Goal: Check status: Check status

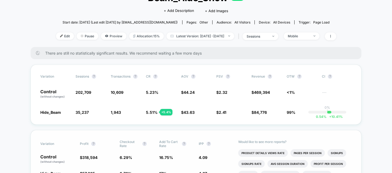
scroll to position [44, 0]
click at [212, 54] on span "There are still no statistically significant results. We recommend waiting a fe…" at bounding box center [198, 53] width 306 height 5
click at [208, 37] on span "Latest Version: [DATE] - [DATE]" at bounding box center [201, 36] width 68 height 7
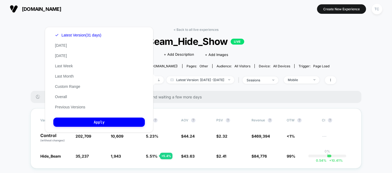
scroll to position [0, 0]
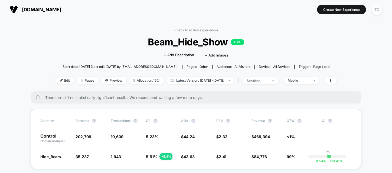
click at [374, 13] on div "TC" at bounding box center [377, 9] width 11 height 11
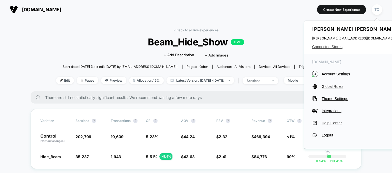
click at [329, 46] on span "Connected Stores" at bounding box center [355, 47] width 86 height 4
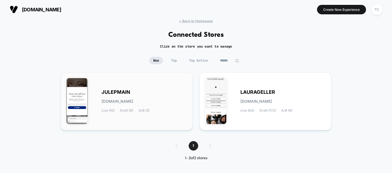
click at [136, 96] on div "JULEPMAIN [DOMAIN_NAME] Live (10) Draft (6) A/B (2)" at bounding box center [145, 101] width 86 height 22
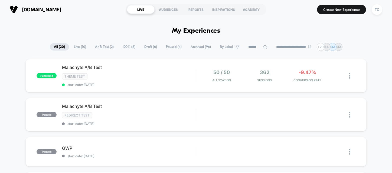
click at [102, 47] on span "A/B Test ( 2 )" at bounding box center [104, 46] width 27 height 7
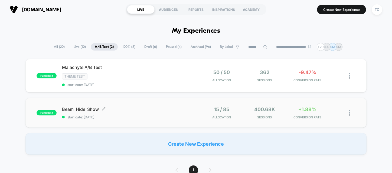
click at [110, 111] on span "Beam_Hide_Show Click to edit experience details" at bounding box center [129, 109] width 134 height 5
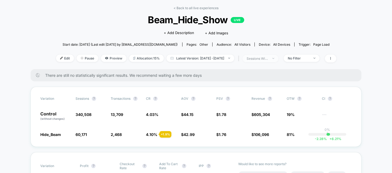
scroll to position [24, 0]
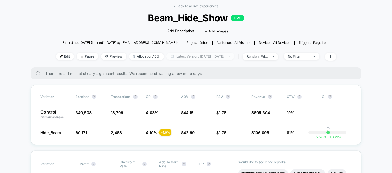
click at [211, 58] on span "Latest Version: [DATE] - [DATE]" at bounding box center [201, 56] width 68 height 7
select select "*"
select select "****"
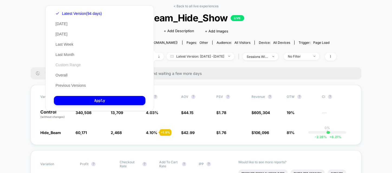
click at [73, 66] on button "Custom Range" at bounding box center [68, 65] width 28 height 5
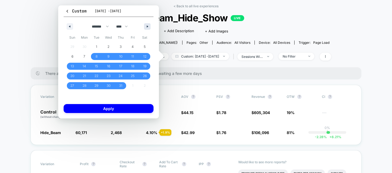
click at [147, 23] on button "button" at bounding box center [147, 26] width 7 height 7
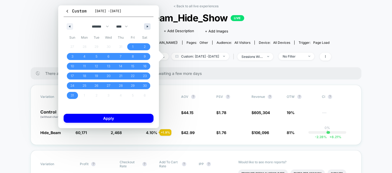
click at [147, 25] on button "button" at bounding box center [147, 26] width 7 height 7
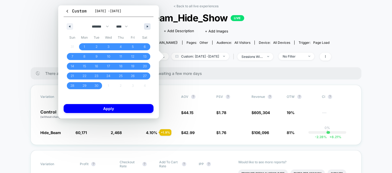
click at [147, 25] on button "button" at bounding box center [147, 26] width 7 height 7
select select "*"
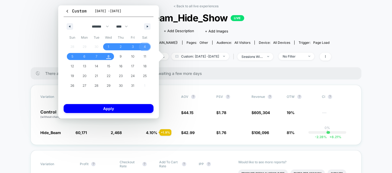
click at [149, 48] on span "4" at bounding box center [145, 46] width 12 height 7
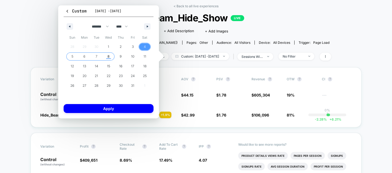
click at [110, 57] on span "8" at bounding box center [109, 56] width 12 height 7
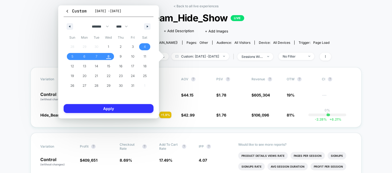
click at [120, 108] on button "Apply" at bounding box center [109, 108] width 90 height 9
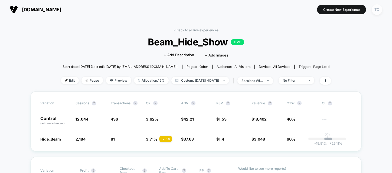
click at [378, 9] on div "TC" at bounding box center [377, 9] width 11 height 11
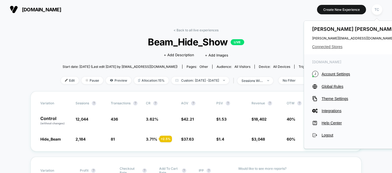
click at [331, 45] on span "Connected Stores" at bounding box center [355, 47] width 86 height 4
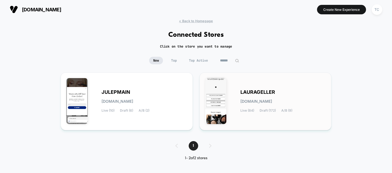
click at [247, 93] on span "LAURAGELLER" at bounding box center [258, 92] width 35 height 4
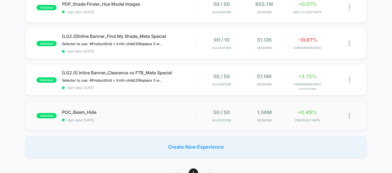
scroll to position [251, 0]
click at [162, 122] on span "start date: [DATE]" at bounding box center [129, 120] width 134 height 4
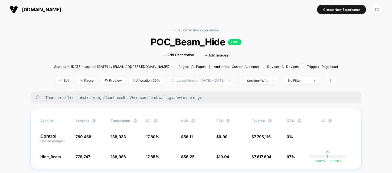
click at [199, 81] on span "Latest Version: [DATE] - [DATE]" at bounding box center [201, 80] width 68 height 7
select select "*"
select select "****"
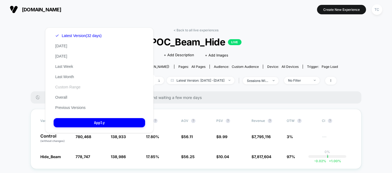
click at [75, 89] on button "Custom Range" at bounding box center [68, 87] width 28 height 5
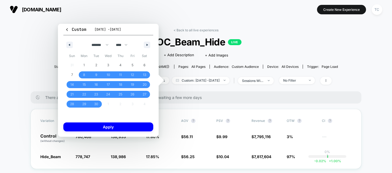
click at [143, 47] on div "******* ******** ***** ***** *** **** **** ****** ********* ******* ******** **…" at bounding box center [108, 43] width 90 height 16
click at [144, 46] on button "button" at bounding box center [147, 45] width 7 height 7
select select "*"
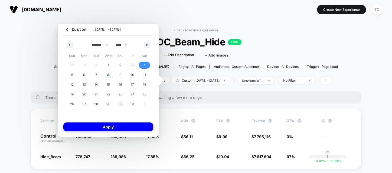
click at [144, 67] on span "4" at bounding box center [145, 65] width 2 height 10
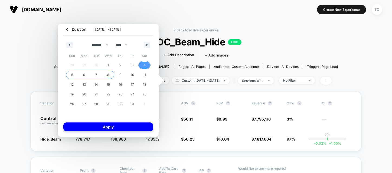
click at [105, 74] on span "8" at bounding box center [108, 75] width 12 height 7
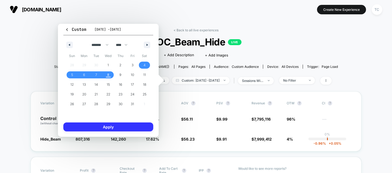
click at [125, 130] on button "Apply" at bounding box center [108, 127] width 90 height 9
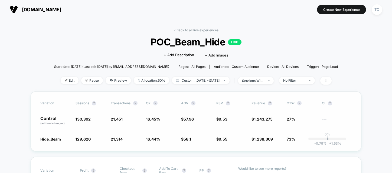
click at [304, 92] on div "Variation Sessions ? Transactions ? CR ? AOV ? PSV ? Revenue ? OTW ? CI ? Contr…" at bounding box center [196, 122] width 331 height 60
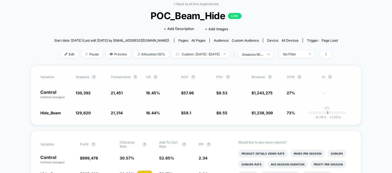
scroll to position [40, 0]
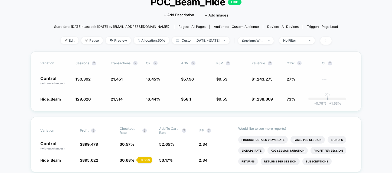
click at [205, 88] on div "Variation Sessions ? Transactions ? CR ? AOV ? PSV ? Revenue ? OTW ? CI ? Contr…" at bounding box center [196, 81] width 331 height 60
click at [305, 42] on div "No Filter" at bounding box center [294, 40] width 22 height 4
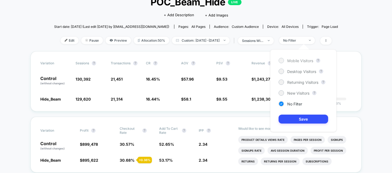
click at [295, 62] on span "Mobile Visitors" at bounding box center [300, 61] width 26 height 5
click at [296, 119] on button "Save" at bounding box center [304, 119] width 50 height 9
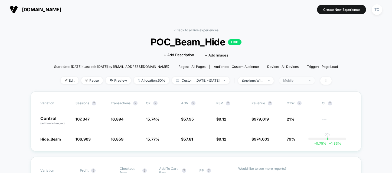
click at [302, 81] on div "Mobile" at bounding box center [294, 81] width 22 height 4
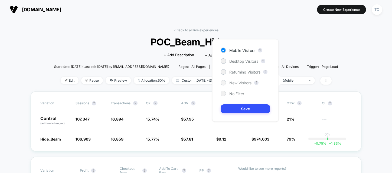
click at [240, 82] on span "New Visitors" at bounding box center [240, 83] width 22 height 5
click at [247, 107] on button "Save" at bounding box center [246, 109] width 50 height 9
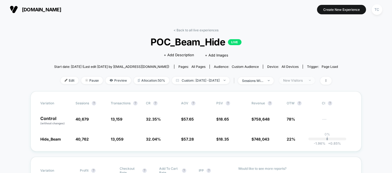
click at [305, 80] on div "New Visitors" at bounding box center [294, 81] width 22 height 4
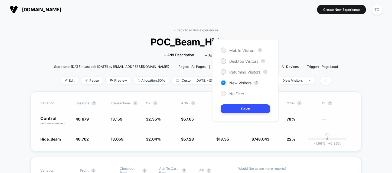
click at [200, 128] on div "Variation Sessions ? Transactions ? CR ? AOV ? PSV ? Revenue ? OTW ? CI ? Contr…" at bounding box center [196, 122] width 331 height 60
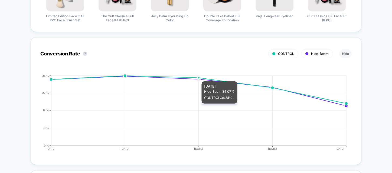
scroll to position [468, 0]
